Goal: Task Accomplishment & Management: Manage account settings

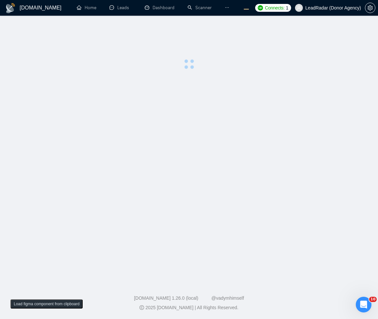
click at [164, 136] on main at bounding box center [189, 147] width 358 height 242
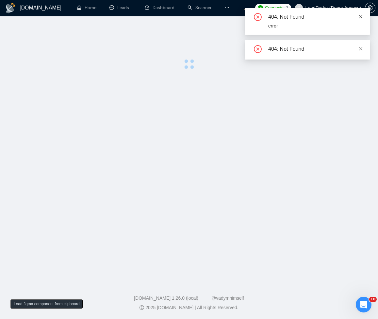
click at [360, 15] on icon "close" at bounding box center [361, 16] width 5 height 5
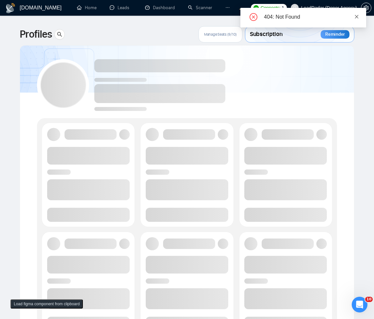
click at [358, 16] on icon "close" at bounding box center [356, 16] width 5 height 5
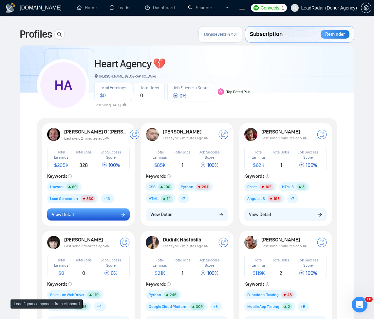
click at [96, 214] on button "View Detail" at bounding box center [88, 214] width 82 height 12
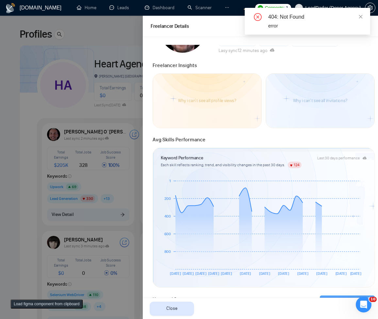
scroll to position [236, 0]
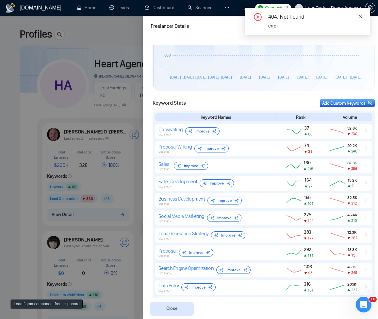
click at [363, 18] on icon "close" at bounding box center [362, 17] width 4 height 4
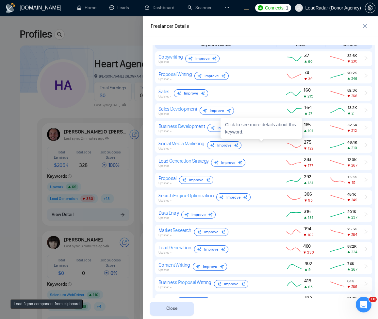
scroll to position [214, 0]
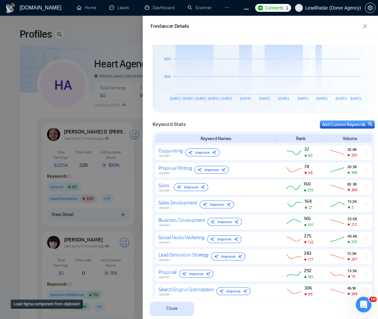
click at [79, 172] on div at bounding box center [189, 167] width 378 height 303
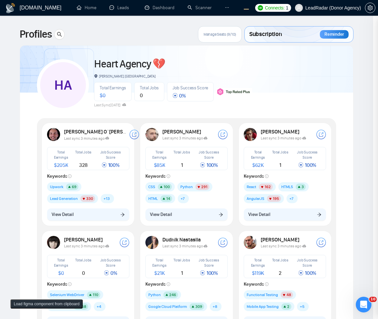
scroll to position [0, 0]
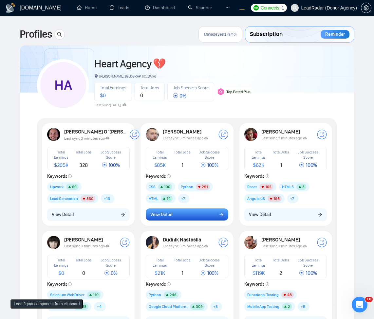
click at [150, 215] on span "View Detail" at bounding box center [161, 214] width 22 height 7
click at [171, 217] on span "View Detail" at bounding box center [161, 214] width 22 height 7
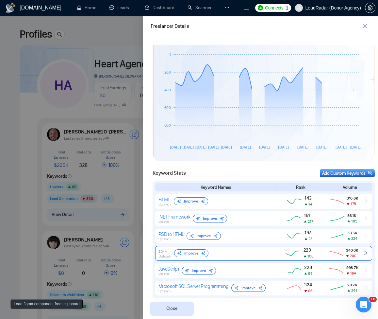
scroll to position [236, 0]
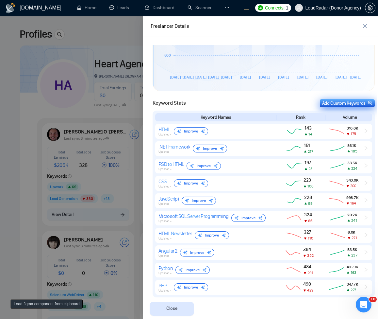
click at [352, 103] on div "Add Custom Keywords" at bounding box center [348, 103] width 50 height 7
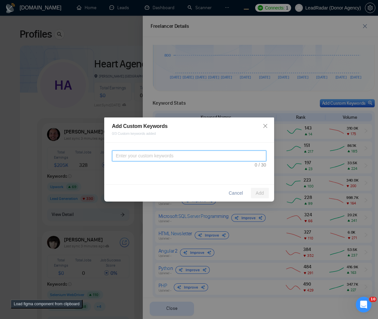
click at [148, 158] on textarea at bounding box center [189, 155] width 154 height 11
type textarea "teasda"
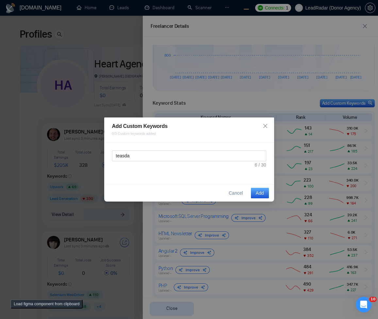
click at [263, 185] on div "Cancel Add" at bounding box center [189, 192] width 170 height 17
click at [259, 195] on span "Add" at bounding box center [260, 192] width 8 height 7
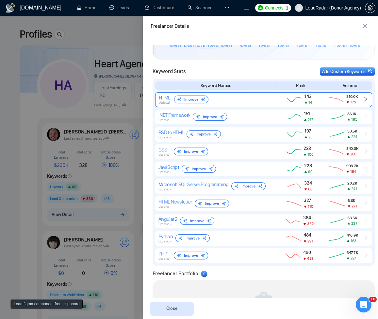
scroll to position [206, 0]
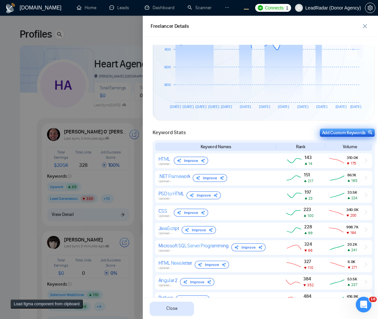
click at [355, 132] on div "Add Custom Keywords" at bounding box center [348, 132] width 50 height 7
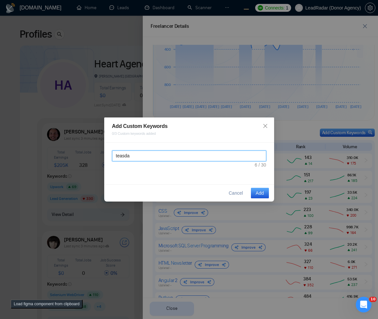
click at [207, 156] on textarea "teasda" at bounding box center [189, 155] width 154 height 11
click at [250, 192] on div "Cancel Add" at bounding box center [189, 192] width 170 height 17
click at [257, 192] on span "Add" at bounding box center [260, 192] width 8 height 7
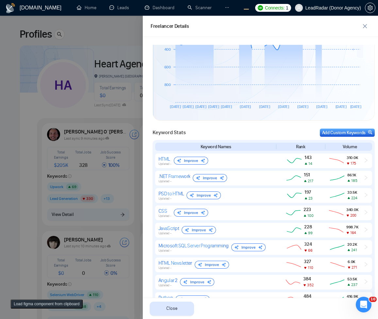
click at [39, 116] on div at bounding box center [189, 167] width 378 height 303
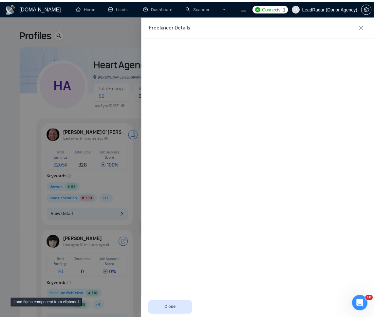
scroll to position [0, 0]
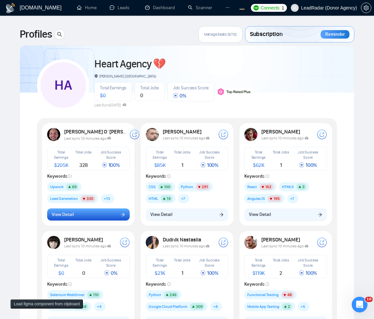
click at [100, 220] on button "View Detail" at bounding box center [88, 214] width 82 height 12
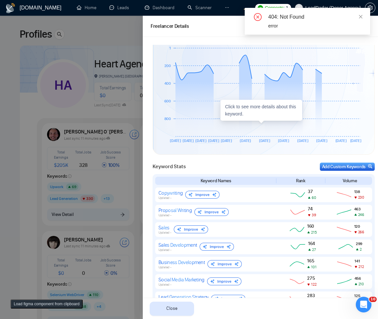
scroll to position [136, 0]
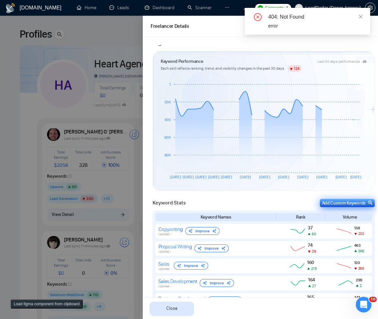
drag, startPoint x: 347, startPoint y: 207, endPoint x: 349, endPoint y: 203, distance: 4.3
click at [350, 202] on div "Add Custom Keywords" at bounding box center [348, 203] width 50 height 7
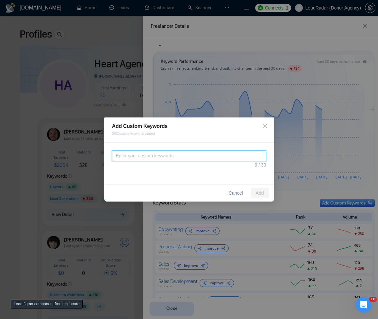
click at [141, 155] on textarea at bounding box center [189, 155] width 154 height 11
type textarea "testasdasdasdasdasdasdasdasdas"
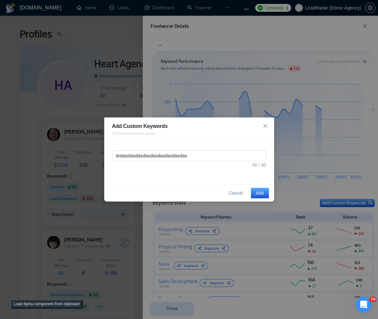
click at [263, 192] on span "Add" at bounding box center [260, 192] width 8 height 7
click at [233, 193] on span "Cancel" at bounding box center [229, 192] width 14 height 7
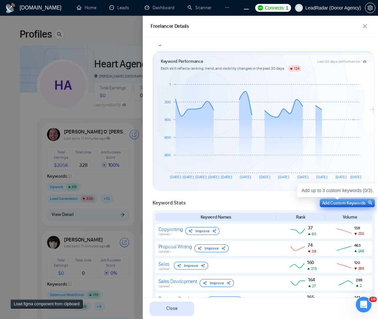
click at [356, 203] on div "Add Custom Keywords" at bounding box center [348, 203] width 50 height 7
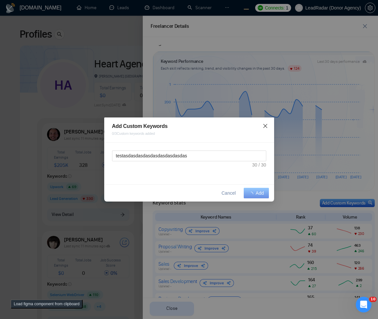
click at [265, 122] on span "Close" at bounding box center [266, 126] width 18 height 18
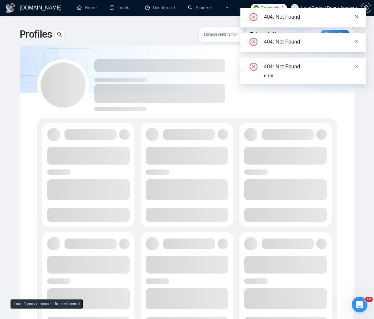
click at [356, 17] on icon "close" at bounding box center [357, 17] width 4 height 4
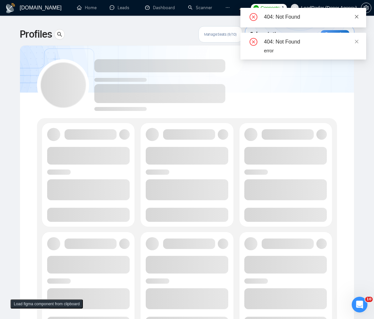
click at [355, 17] on icon "close" at bounding box center [357, 17] width 4 height 4
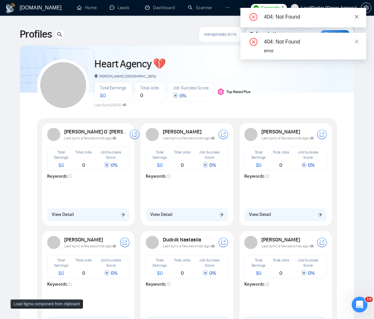
click at [355, 17] on icon "close" at bounding box center [357, 17] width 4 height 4
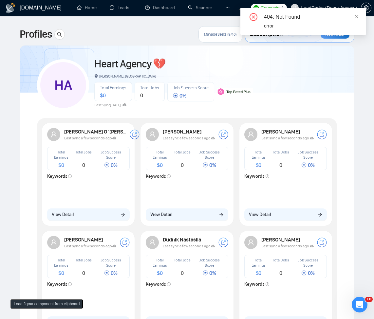
click at [355, 17] on icon "close" at bounding box center [357, 17] width 4 height 4
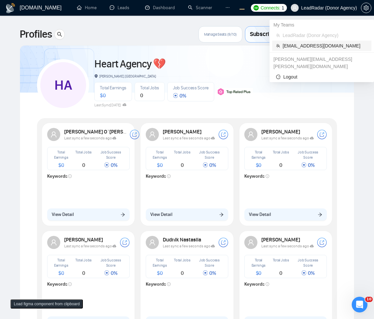
click at [323, 45] on span "workwiseupworkgency@gmail.com" at bounding box center [324, 45] width 85 height 7
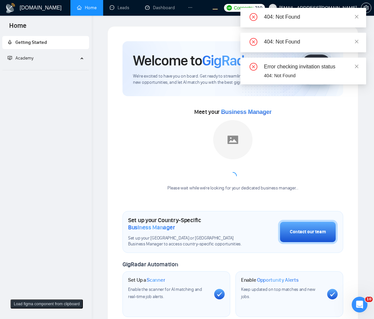
click at [186, 11] on li at bounding box center [190, 8] width 18 height 16
click at [191, 11] on div at bounding box center [190, 8] width 5 height 16
click at [192, 7] on icon "ellipsis" at bounding box center [190, 7] width 5 height 5
click at [197, 42] on div "Welcome to GigRadar We're excited to have you on board. Get ready to streamline…" at bounding box center [232, 68] width 220 height 55
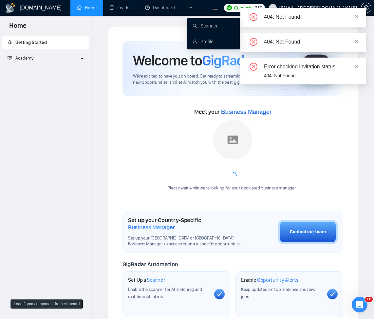
click at [191, 9] on icon "ellipsis" at bounding box center [190, 7] width 5 height 5
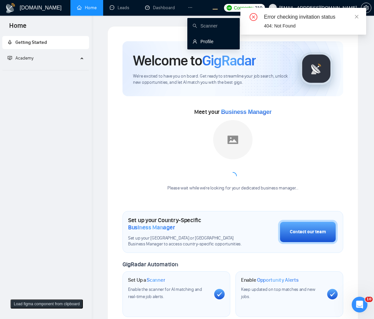
click at [195, 39] on link "Profile" at bounding box center [202, 41] width 21 height 5
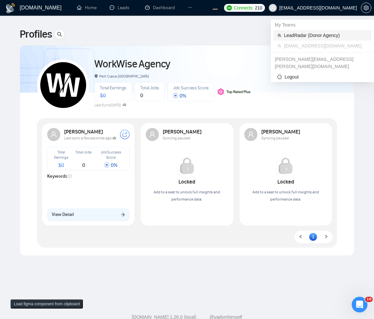
click at [299, 35] on span "LeadRadar (Donor Agency)" at bounding box center [325, 35] width 83 height 7
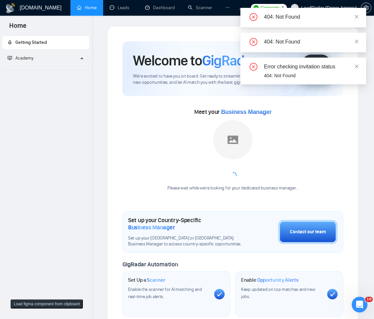
click at [231, 10] on li at bounding box center [228, 8] width 18 height 16
click at [226, 5] on div at bounding box center [227, 8] width 5 height 16
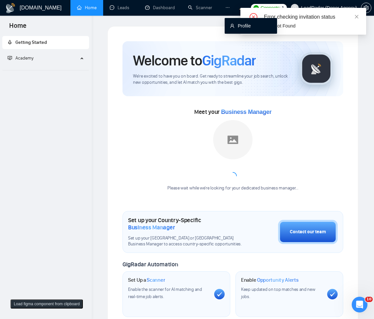
click at [238, 28] on link "Profile" at bounding box center [240, 25] width 21 height 5
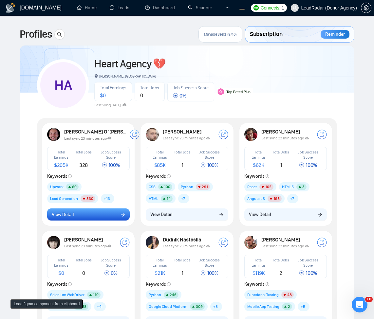
click at [106, 218] on button "View Detail" at bounding box center [88, 214] width 82 height 12
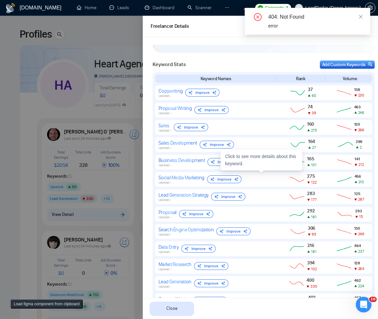
scroll to position [196, 0]
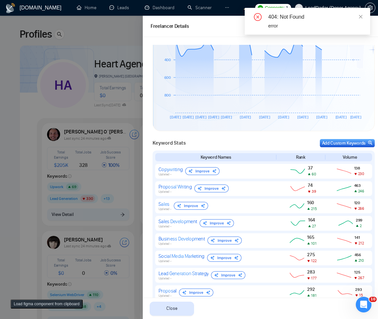
click at [366, 19] on div "404: Not Found error" at bounding box center [308, 21] width 126 height 27
click at [363, 19] on icon "close" at bounding box center [361, 16] width 5 height 5
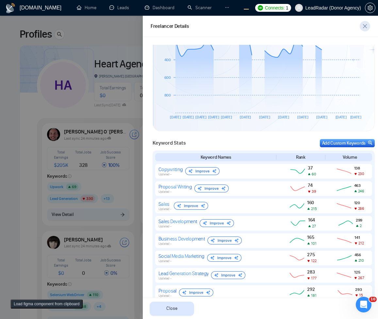
click at [363, 28] on icon "close" at bounding box center [365, 26] width 5 height 5
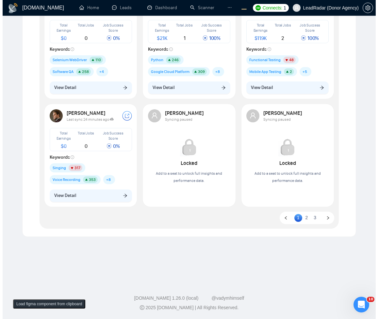
scroll to position [0, 0]
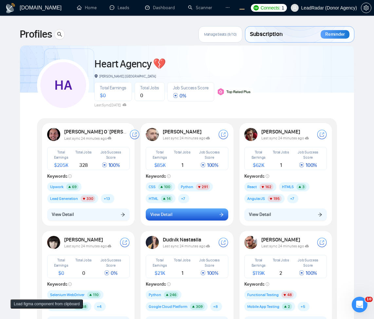
click at [174, 217] on button "View Detail" at bounding box center [187, 214] width 82 height 12
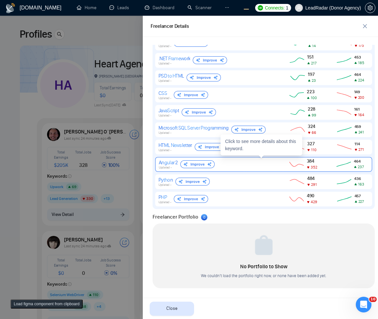
scroll to position [167, 0]
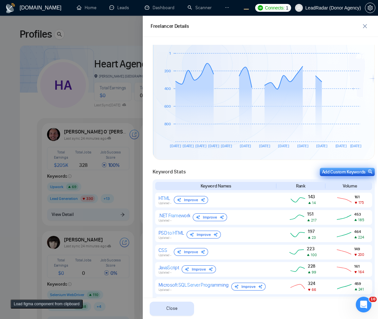
click at [350, 171] on div "Add Custom Keywords" at bounding box center [348, 171] width 50 height 7
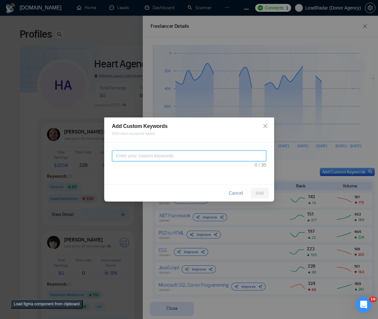
click at [190, 161] on textarea at bounding box center [189, 155] width 154 height 11
click at [199, 150] on textarea at bounding box center [189, 155] width 154 height 11
type textarea "haloooasdasdasdasdasdasdasdasd"
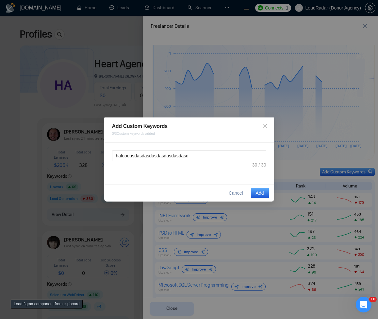
click at [258, 192] on span "Add" at bounding box center [260, 192] width 8 height 7
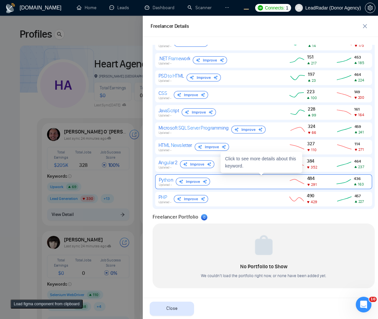
scroll to position [245, 0]
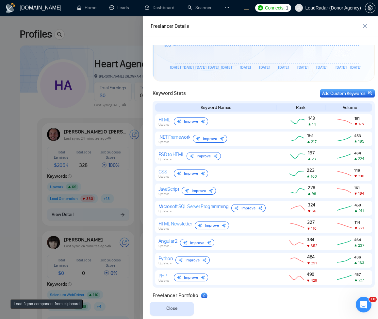
click at [95, 102] on div at bounding box center [189, 167] width 378 height 303
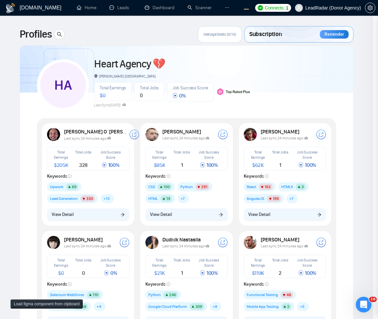
scroll to position [0, 0]
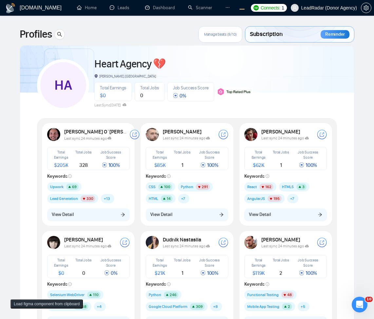
click at [175, 221] on div "Oleksandr Makarov Last sync 24 minutes ago Total Earnings $ 85K Total Jobs 1 Jo…" at bounding box center [187, 174] width 90 height 100
click at [179, 218] on button "View Detail" at bounding box center [187, 214] width 82 height 12
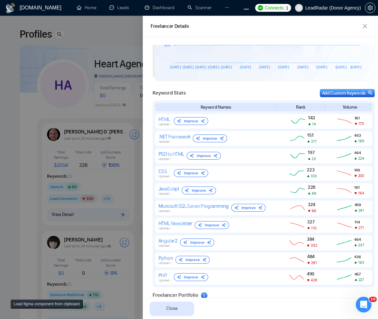
scroll to position [245, 0]
click at [128, 142] on div at bounding box center [189, 167] width 378 height 303
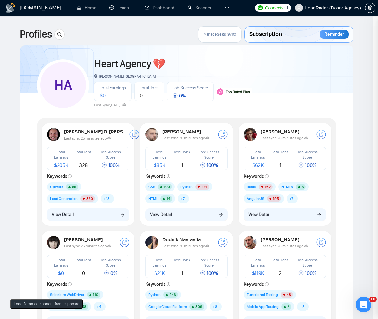
scroll to position [0, 0]
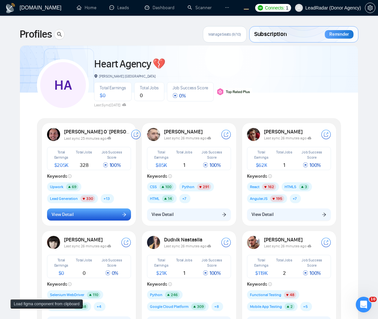
click at [94, 219] on button "View Detail" at bounding box center [89, 214] width 84 height 12
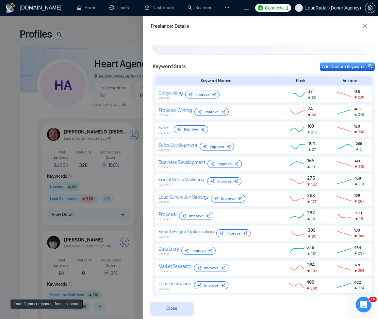
scroll to position [175, 0]
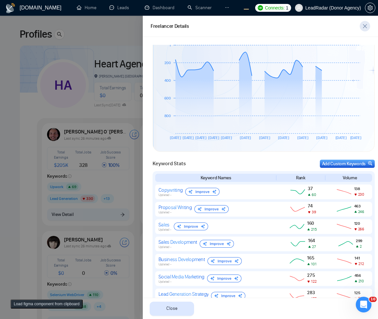
click at [369, 25] on span "close" at bounding box center [365, 26] width 10 height 5
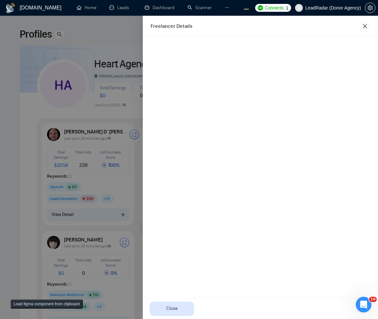
scroll to position [0, 0]
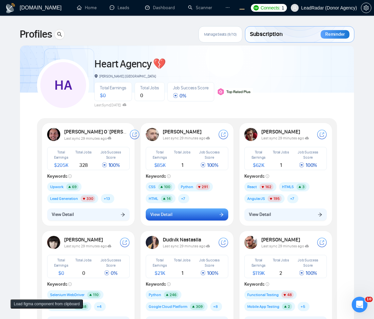
click at [181, 214] on button "View Detail" at bounding box center [187, 214] width 82 height 12
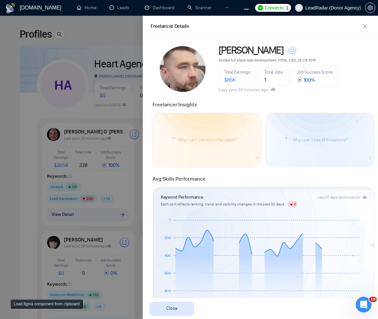
click at [65, 191] on div at bounding box center [189, 167] width 378 height 303
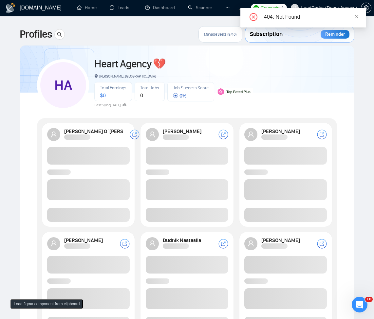
click at [354, 17] on icon "close" at bounding box center [356, 16] width 5 height 5
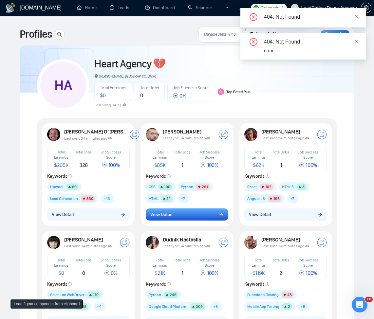
click at [167, 218] on button "View Detail" at bounding box center [187, 214] width 82 height 12
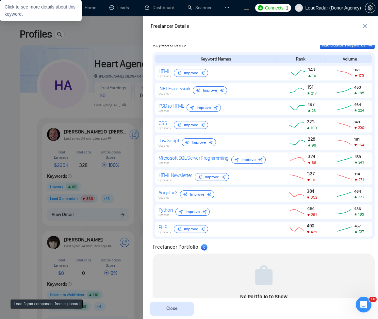
scroll to position [167, 0]
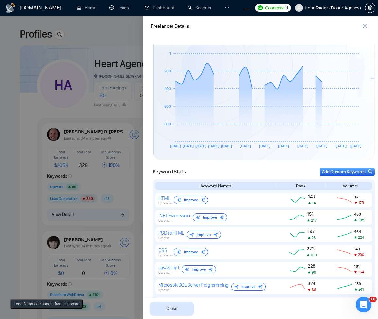
click at [58, 145] on div at bounding box center [189, 167] width 378 height 303
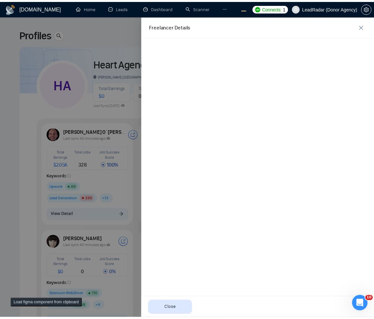
scroll to position [0, 0]
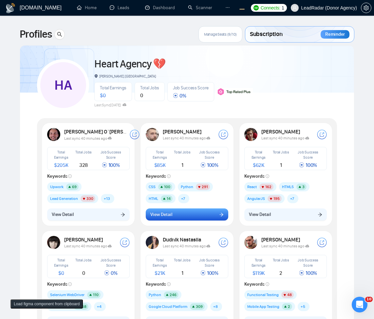
click at [190, 216] on button "View Detail" at bounding box center [187, 214] width 82 height 12
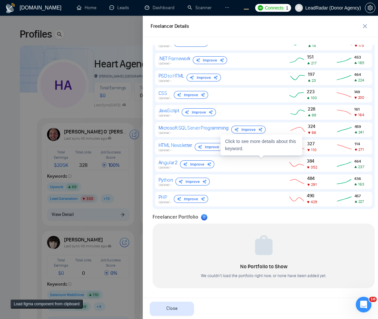
scroll to position [245, 0]
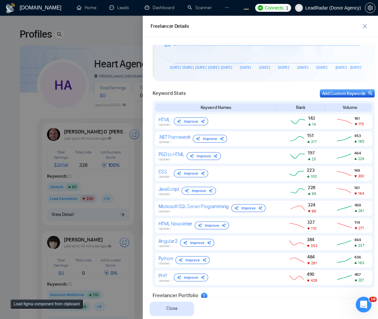
click at [84, 136] on div at bounding box center [189, 167] width 378 height 303
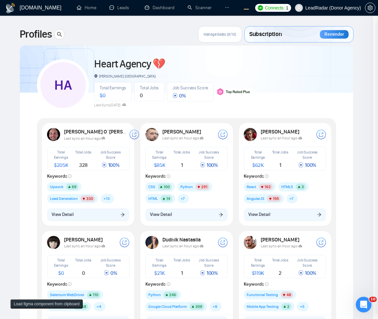
scroll to position [0, 0]
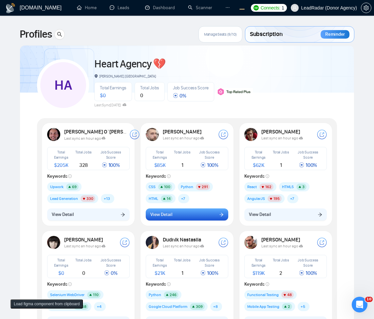
click at [167, 220] on button "View Detail" at bounding box center [187, 214] width 82 height 12
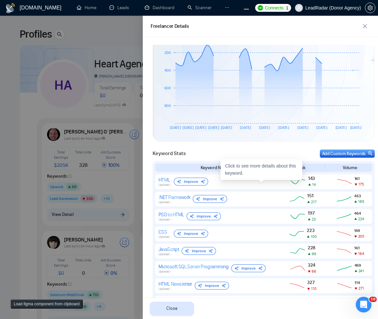
scroll to position [88, 0]
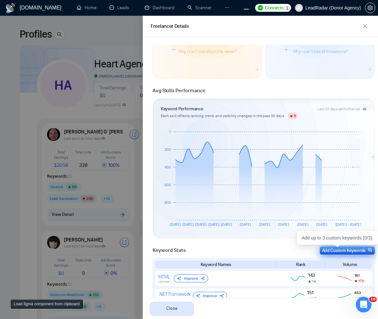
click at [354, 250] on div "Add Custom Keywords" at bounding box center [348, 250] width 50 height 7
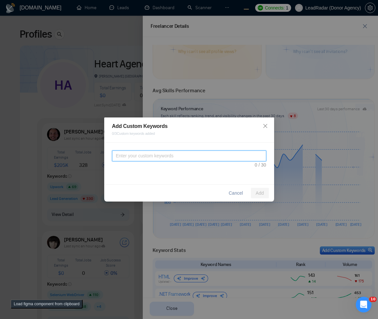
click at [192, 152] on textarea at bounding box center [189, 155] width 154 height 11
type textarea "test"
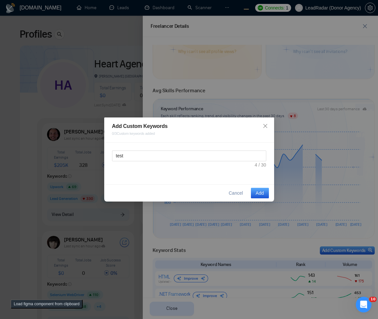
drag, startPoint x: 252, startPoint y: 194, endPoint x: 274, endPoint y: 191, distance: 22.4
click at [253, 194] on button "Add" at bounding box center [260, 193] width 18 height 10
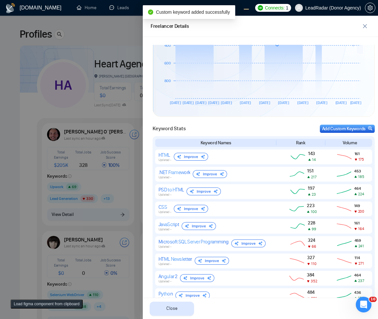
scroll to position [324, 0]
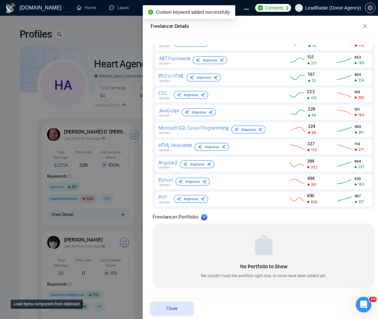
click at [107, 232] on div at bounding box center [189, 167] width 378 height 303
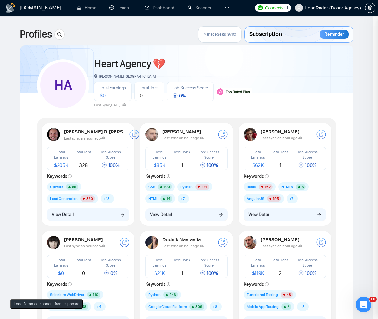
scroll to position [0, 0]
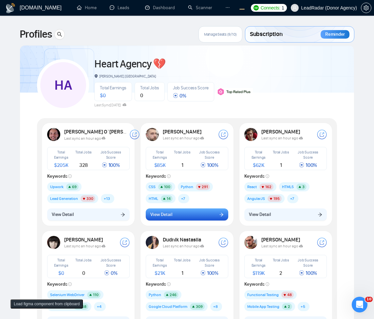
click at [159, 219] on button "View Detail" at bounding box center [187, 214] width 82 height 12
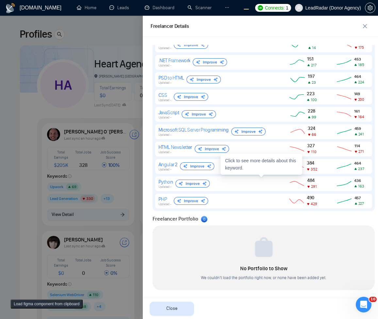
scroll to position [324, 0]
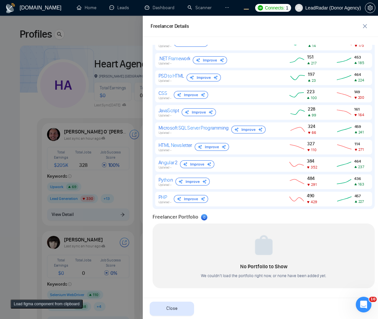
click at [64, 177] on div at bounding box center [189, 167] width 378 height 303
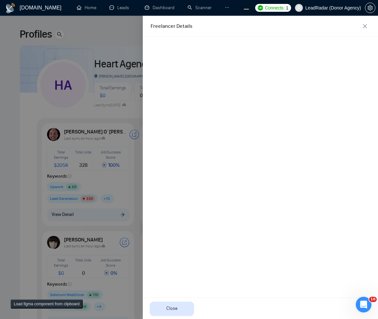
scroll to position [0, 0]
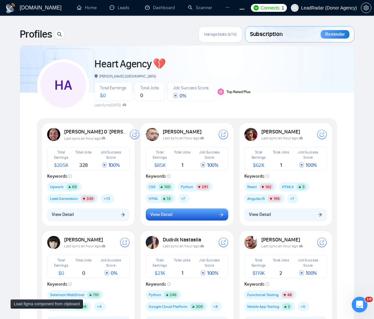
click at [147, 212] on button "View Detail" at bounding box center [187, 214] width 82 height 12
click at [183, 218] on button "View Detail" at bounding box center [187, 214] width 82 height 12
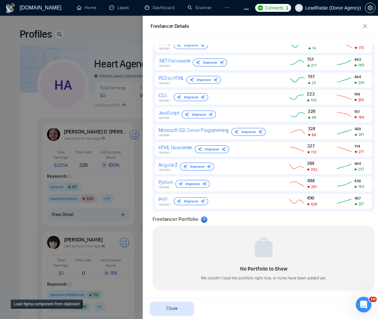
scroll to position [324, 0]
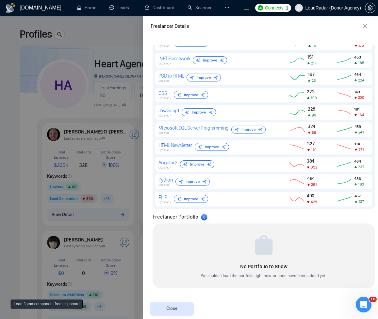
click at [84, 204] on div at bounding box center [189, 167] width 378 height 303
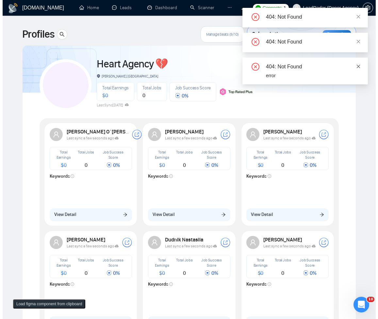
scroll to position [235, 0]
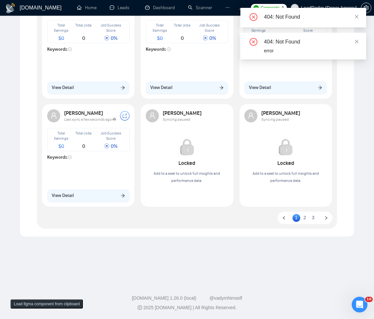
click at [359, 60] on div "404: Not Found error" at bounding box center [303, 46] width 126 height 27
click at [355, 44] on icon "close" at bounding box center [356, 41] width 5 height 5
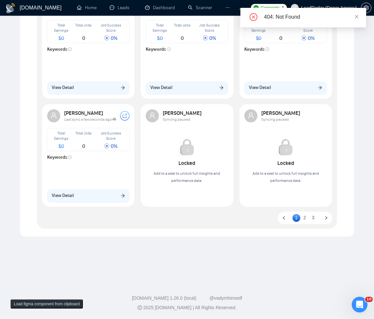
click at [357, 41] on icon "close" at bounding box center [356, 41] width 5 height 5
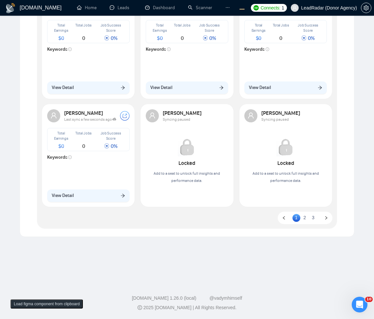
click at [215, 87] on button "View Detail" at bounding box center [187, 87] width 82 height 12
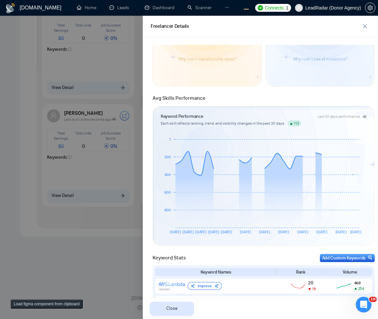
scroll to position [128, 0]
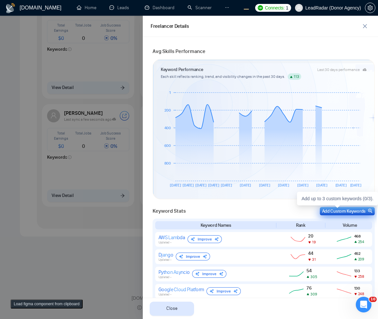
click at [329, 209] on div "Add Custom Keywords" at bounding box center [348, 211] width 50 height 7
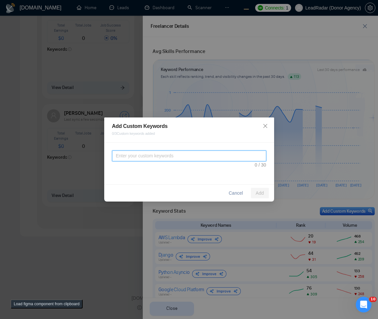
click at [184, 153] on textarea at bounding box center [189, 155] width 154 height 11
type textarea "teas"
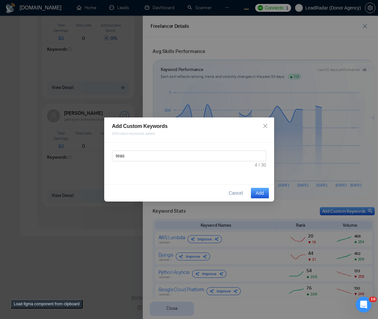
click at [255, 192] on button "Add" at bounding box center [260, 193] width 18 height 10
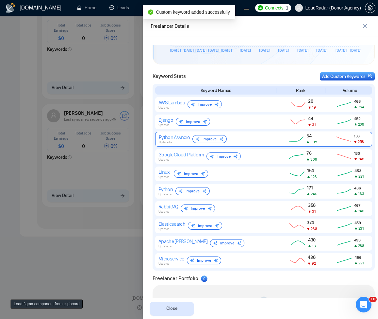
scroll to position [324, 0]
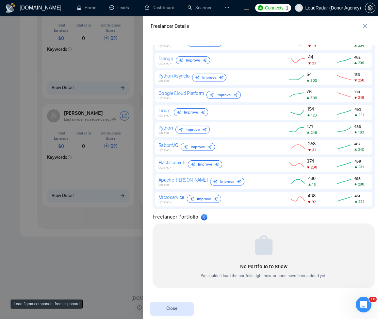
click at [140, 231] on div at bounding box center [189, 167] width 378 height 303
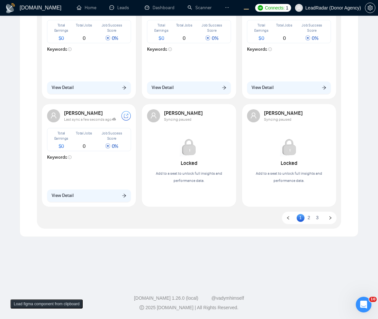
scroll to position [234, 0]
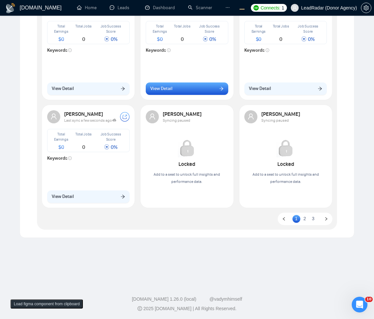
click at [183, 91] on button "View Detail" at bounding box center [187, 88] width 82 height 12
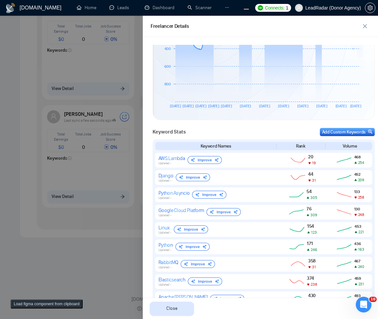
scroll to position [206, 0]
click at [119, 178] on div at bounding box center [189, 167] width 378 height 303
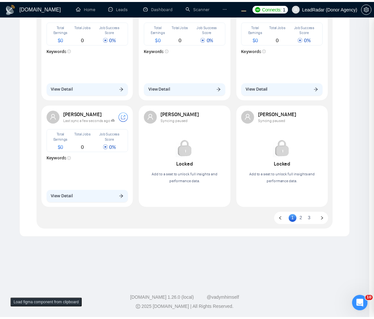
scroll to position [0, 0]
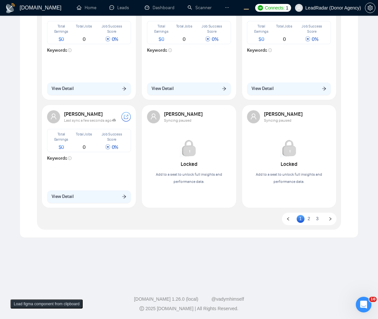
click at [95, 270] on div "GigRadar.io Home Leads Dashboard Scanner Profile Connects: 1 LeadRadar (Donor A…" at bounding box center [189, 43] width 378 height 554
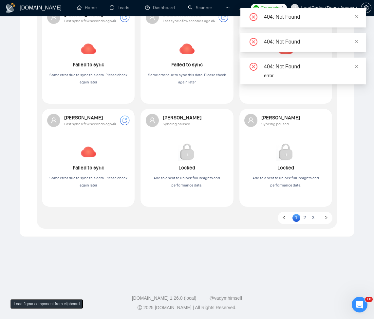
scroll to position [24, 0]
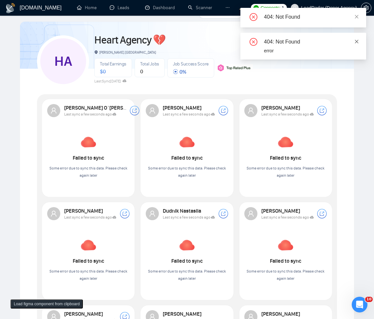
click at [357, 43] on icon "close" at bounding box center [357, 42] width 4 height 4
click at [357, 41] on body "[DOMAIN_NAME] Home Leads Dashboard Scanner Profile Connects: 1 LeadRadar (Donor…" at bounding box center [187, 135] width 374 height 319
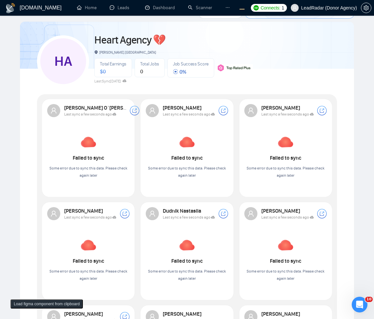
click at [357, 16] on div "404: Not Found" at bounding box center [311, 12] width 94 height 8
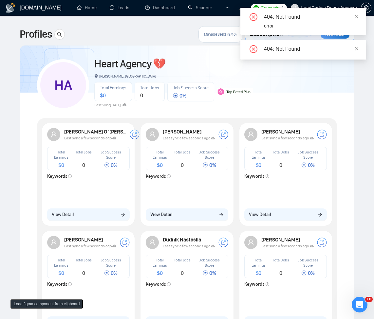
scroll to position [118, 0]
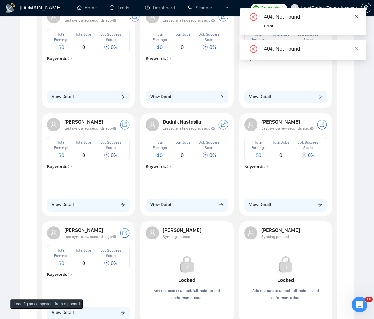
click at [355, 18] on icon "close" at bounding box center [356, 16] width 5 height 5
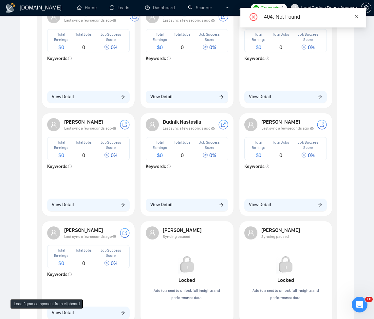
click at [356, 18] on icon "close" at bounding box center [356, 16] width 5 height 5
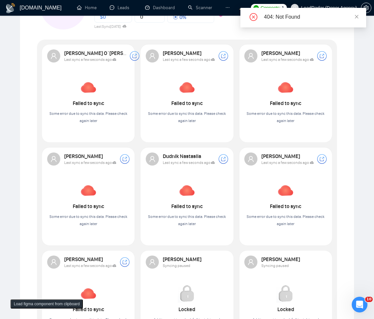
scroll to position [196, 0]
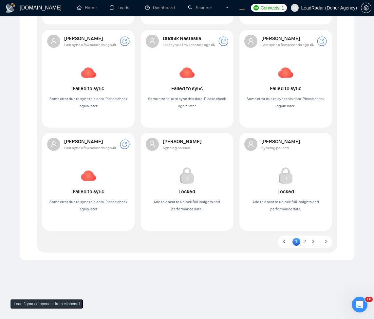
click at [139, 266] on main "Profiles Manage Seats (9/10) Subscription Reminder HA Heart Agency 💔 Boardman, …" at bounding box center [186, 61] width 353 height 463
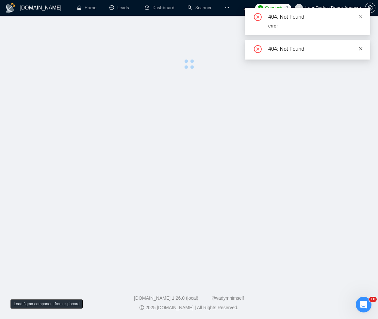
click at [362, 48] on icon "close" at bounding box center [362, 49] width 4 height 4
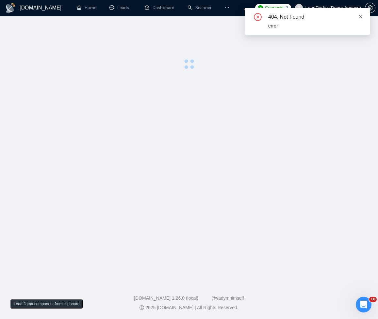
click at [360, 18] on icon "close" at bounding box center [362, 17] width 4 height 4
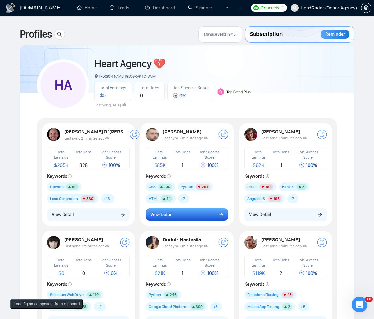
click at [207, 213] on button "View Detail" at bounding box center [187, 214] width 82 height 12
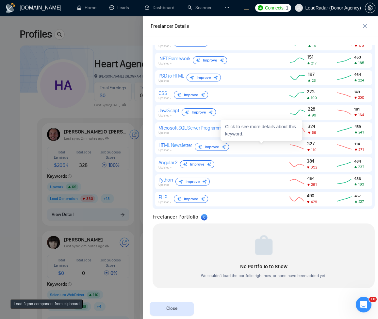
scroll to position [206, 0]
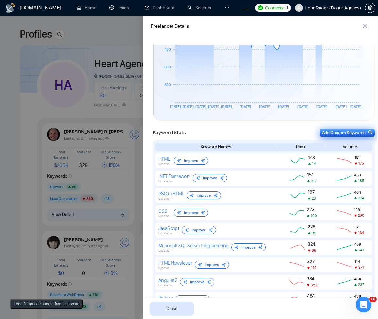
click at [353, 132] on div "Add Custom Keywords" at bounding box center [348, 132] width 50 height 7
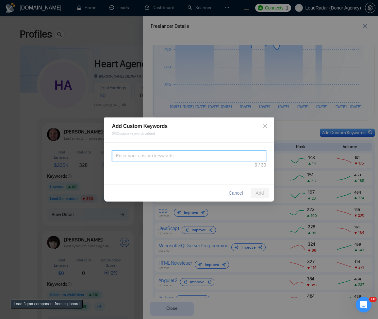
click at [222, 156] on textarea at bounding box center [189, 155] width 154 height 11
click at [232, 158] on textarea "t" at bounding box center [189, 155] width 154 height 11
type textarea "tteasd"
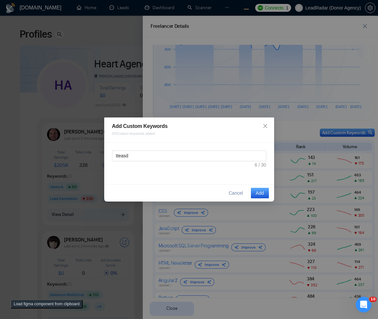
click at [260, 194] on span "Add" at bounding box center [260, 192] width 8 height 7
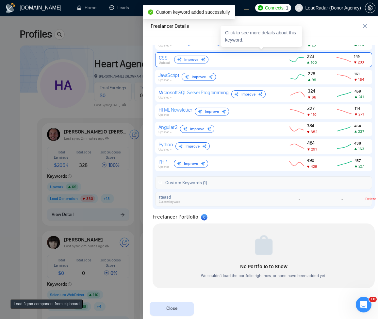
scroll to position [364, 0]
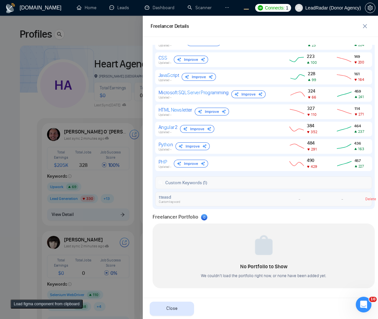
click at [211, 179] on div "Custom Keywords ( 1 )" at bounding box center [263, 182] width 211 height 7
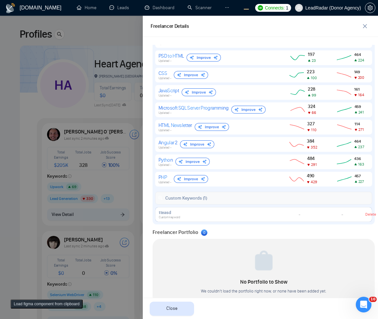
scroll to position [325, 0]
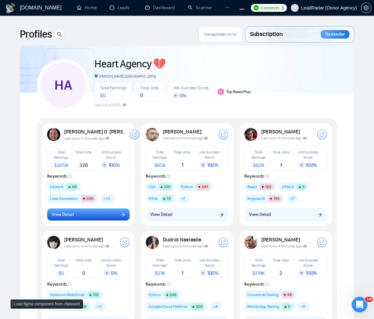
click at [108, 215] on button "View Detail" at bounding box center [88, 214] width 82 height 12
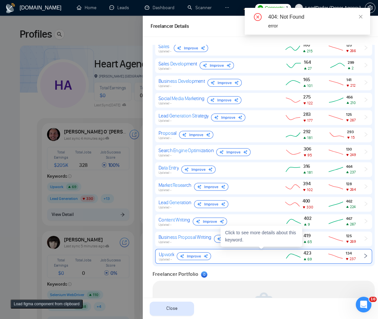
scroll to position [411, 0]
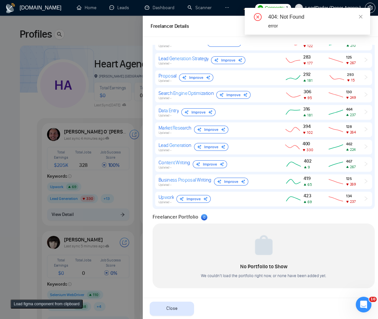
click at [77, 237] on div at bounding box center [189, 167] width 378 height 303
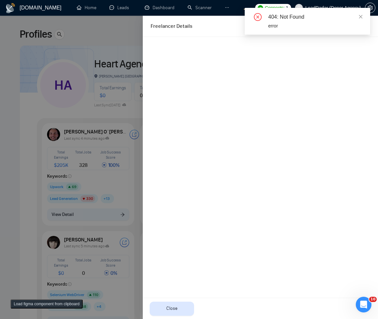
scroll to position [0, 0]
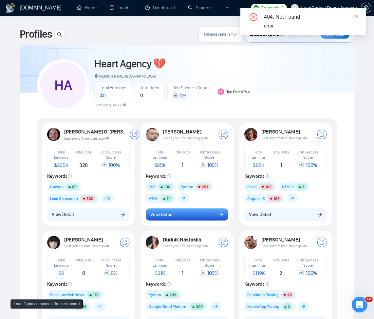
click at [173, 215] on button "View Detail" at bounding box center [187, 214] width 82 height 12
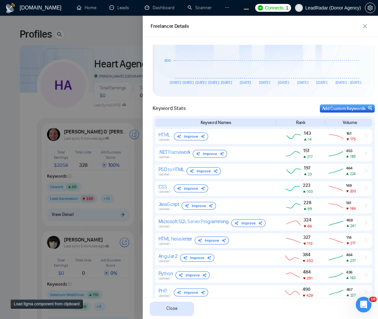
scroll to position [309, 0]
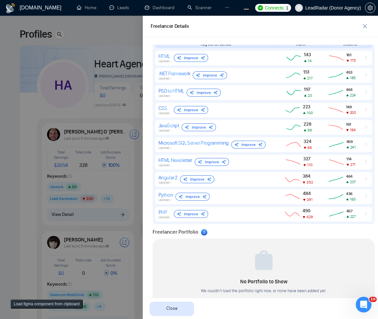
click at [86, 221] on div at bounding box center [189, 167] width 378 height 303
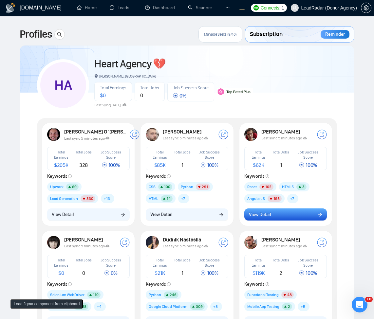
click at [291, 217] on button "View Detail" at bounding box center [285, 214] width 82 height 12
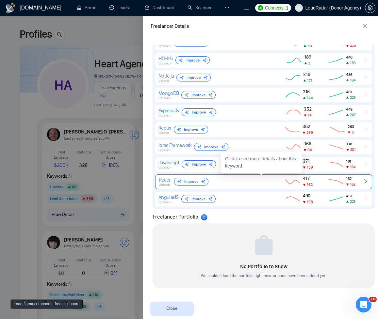
scroll to position [206, 0]
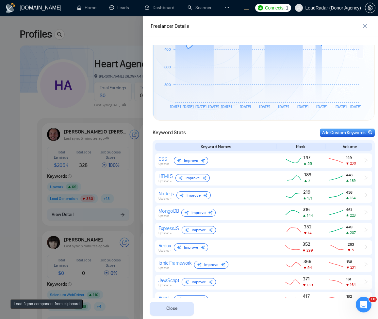
click at [79, 196] on div at bounding box center [189, 167] width 378 height 303
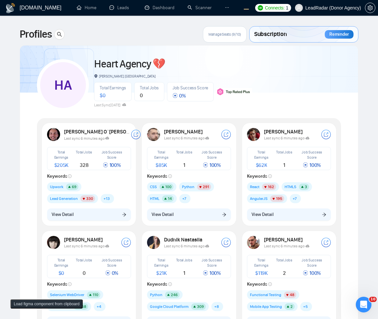
scroll to position [0, 0]
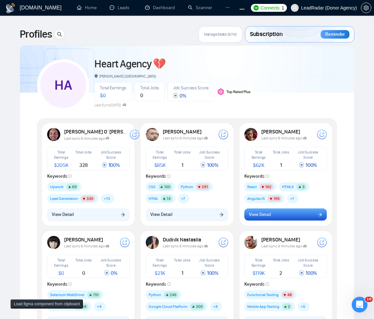
click at [264, 214] on span "View Detail" at bounding box center [260, 214] width 22 height 7
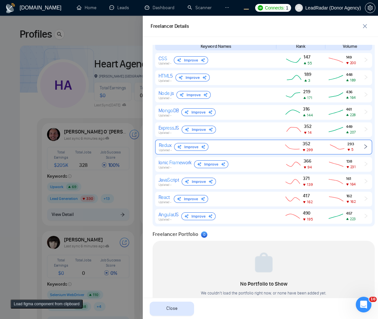
scroll to position [324, 0]
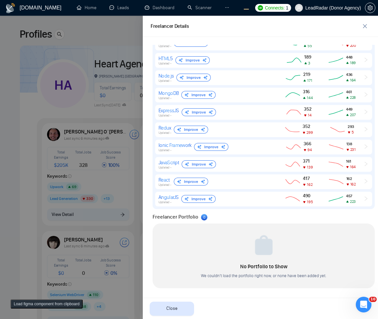
click at [92, 215] on div at bounding box center [189, 167] width 378 height 303
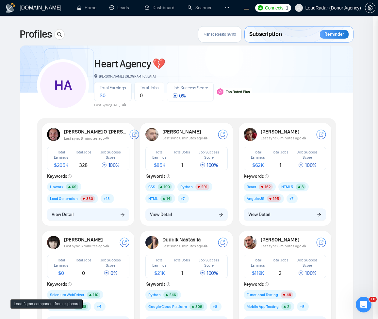
scroll to position [0, 0]
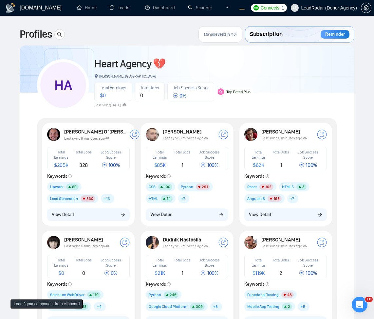
click at [101, 227] on div "[PERSON_NAME] O`[PERSON_NAME] Last sync 6 minutes ago Total Earnings $ 205K Tot…" at bounding box center [88, 177] width 98 height 108
click at [119, 218] on button "View Detail" at bounding box center [88, 214] width 82 height 12
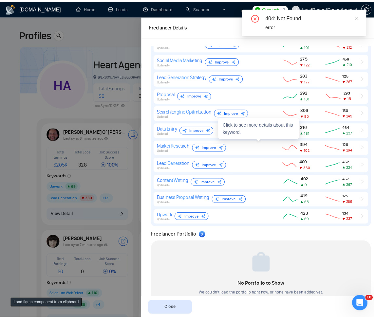
scroll to position [411, 0]
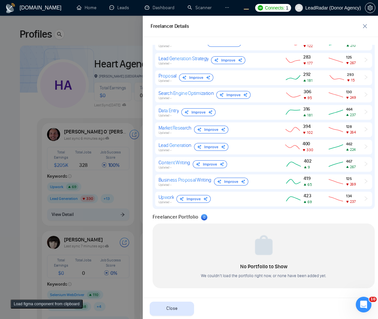
click at [93, 245] on div at bounding box center [189, 167] width 378 height 303
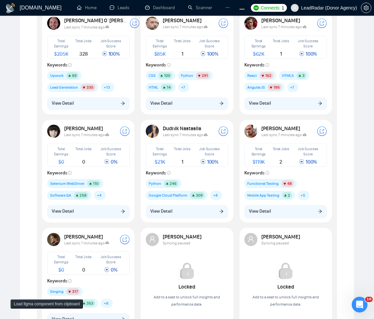
scroll to position [118, 0]
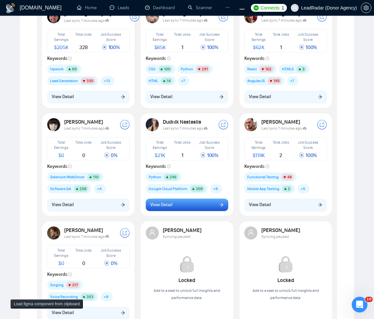
click at [171, 205] on span "View Detail" at bounding box center [161, 204] width 22 height 7
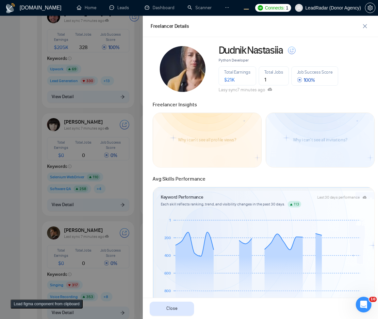
click at [91, 203] on div at bounding box center [189, 167] width 378 height 303
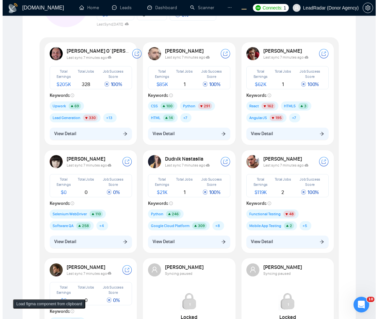
scroll to position [39, 0]
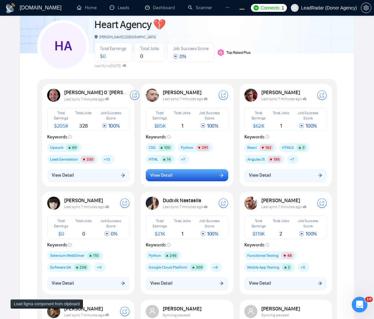
click at [201, 178] on button "View Detail" at bounding box center [187, 175] width 82 height 12
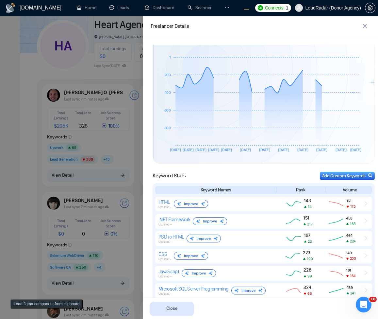
scroll to position [275, 0]
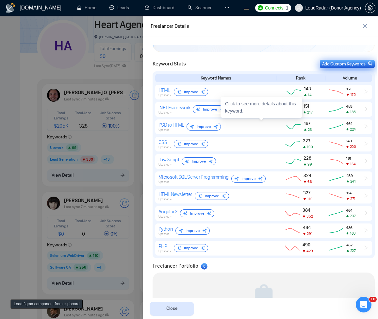
click at [327, 63] on div "Add Custom Keywords" at bounding box center [348, 64] width 50 height 7
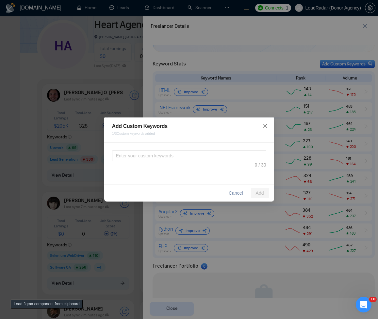
click at [266, 124] on icon "close" at bounding box center [265, 125] width 5 height 5
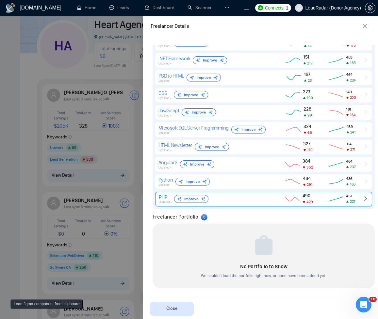
scroll to position [0, 0]
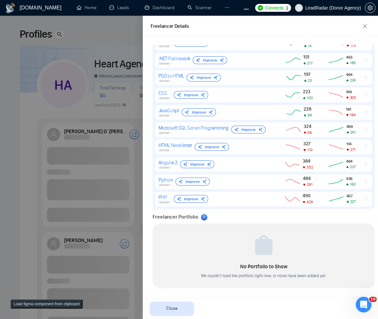
click at [37, 255] on div at bounding box center [189, 167] width 378 height 303
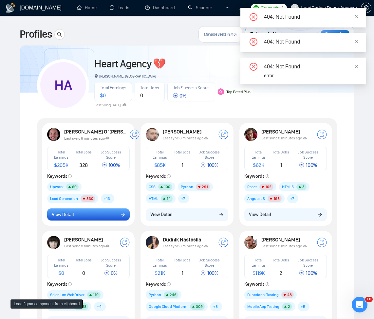
click at [108, 217] on button "View Detail" at bounding box center [88, 214] width 82 height 12
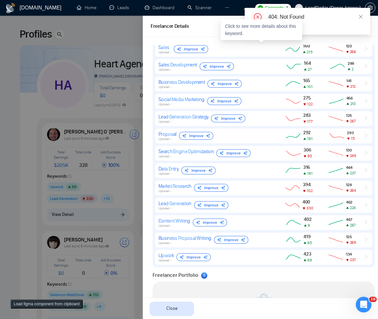
scroll to position [353, 0]
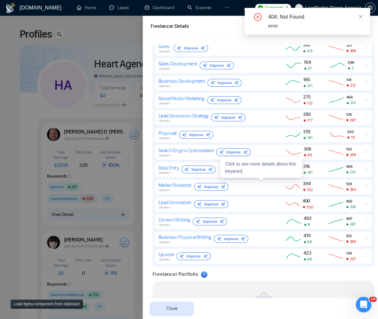
click at [68, 184] on div at bounding box center [189, 167] width 378 height 303
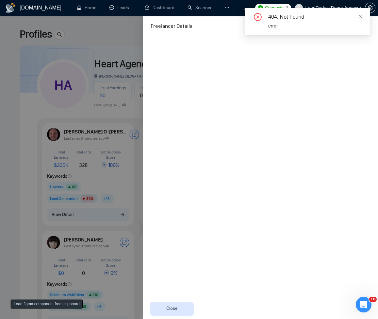
scroll to position [0, 0]
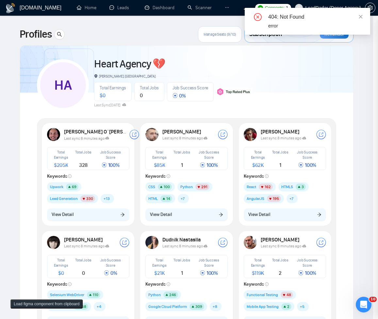
click at [172, 221] on div "[PERSON_NAME] Last sync 8 minutes ago Total Earnings $ 85K Total Jobs 1 Job Suc…" at bounding box center [187, 174] width 90 height 100
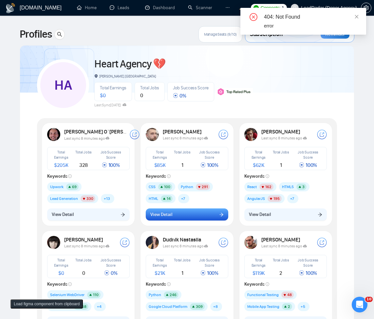
click at [174, 219] on button "View Detail" at bounding box center [187, 214] width 82 height 12
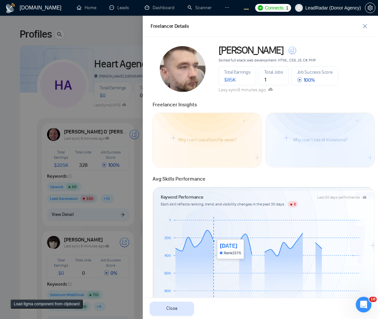
scroll to position [341, 0]
